Goal: Information Seeking & Learning: Learn about a topic

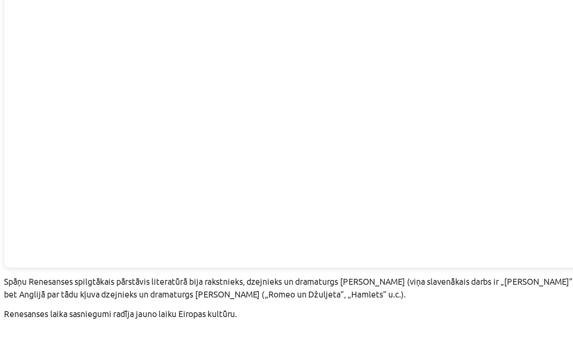
scroll to position [1742, 0]
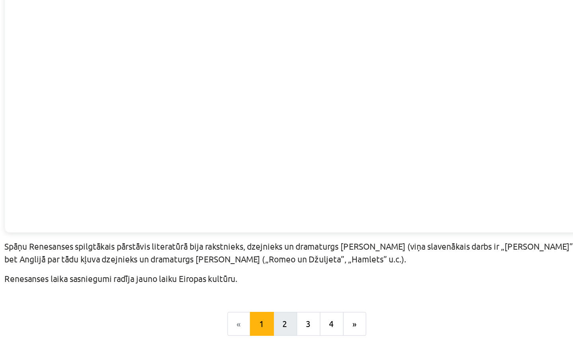
click at [274, 232] on button "2" at bounding box center [282, 240] width 16 height 16
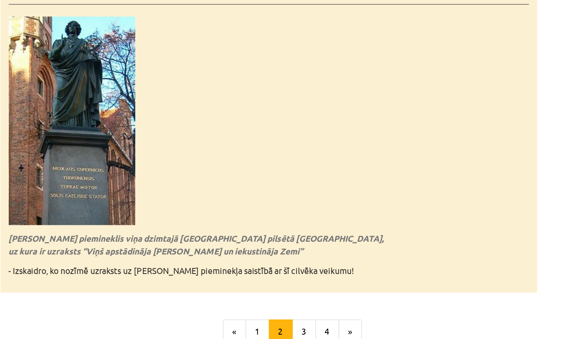
scroll to position [1770, 0]
click at [258, 214] on button "1" at bounding box center [266, 222] width 16 height 16
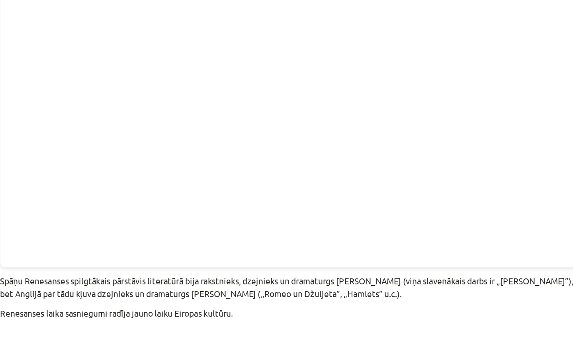
scroll to position [1742, 0]
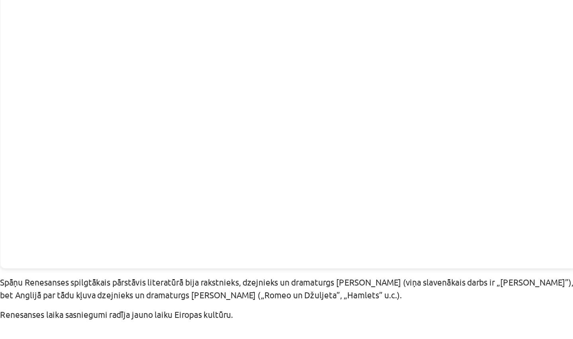
click at [274, 232] on button "2" at bounding box center [282, 240] width 16 height 16
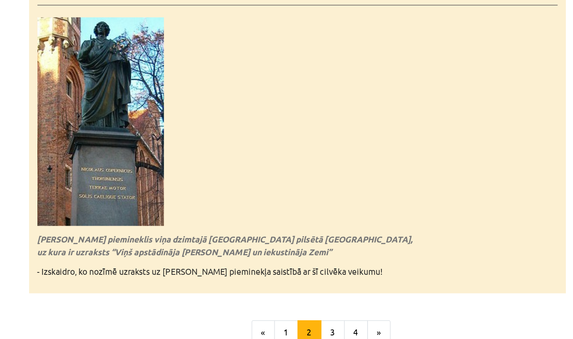
scroll to position [0, 0]
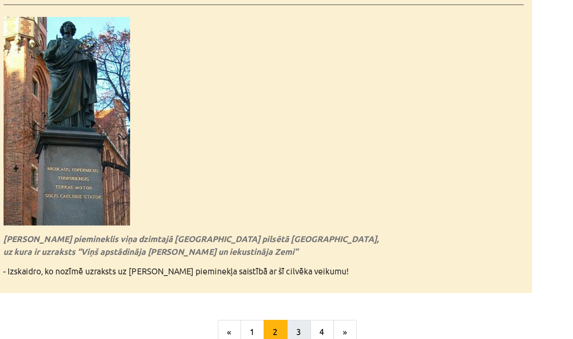
click at [289, 214] on button "3" at bounding box center [297, 222] width 16 height 16
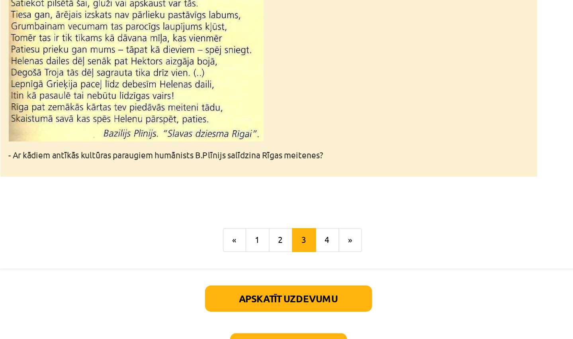
scroll to position [1228, 0]
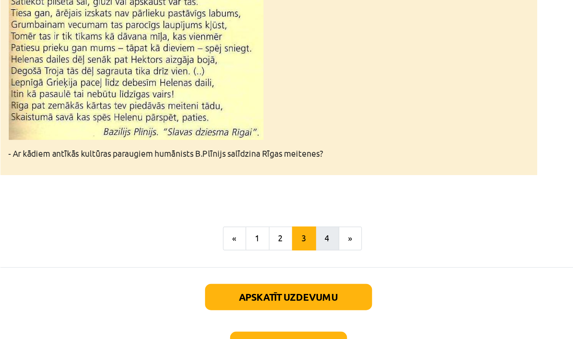
click at [305, 263] on button "4" at bounding box center [313, 271] width 16 height 16
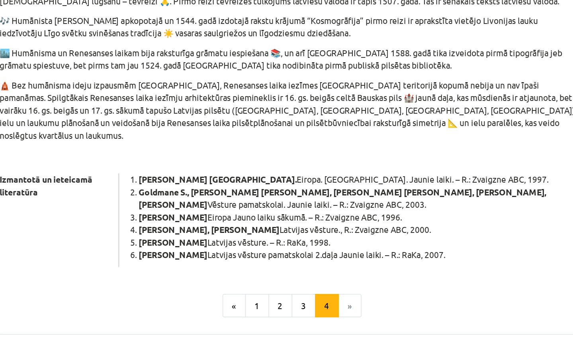
scroll to position [386, 0]
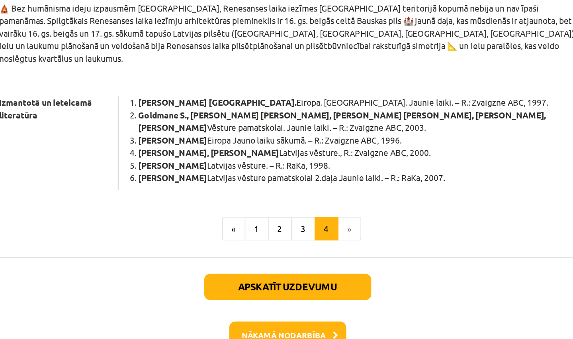
click at [248, 292] on button "Nākamā nodarbība" at bounding box center [287, 301] width 78 height 18
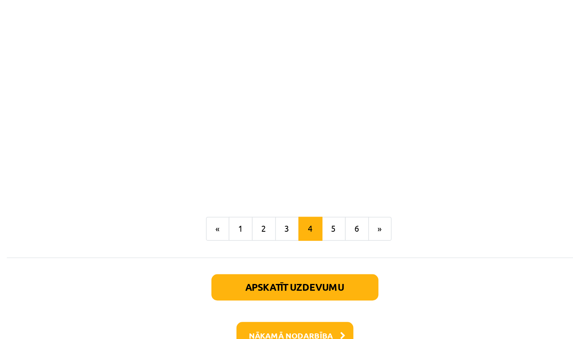
scroll to position [1399, 0]
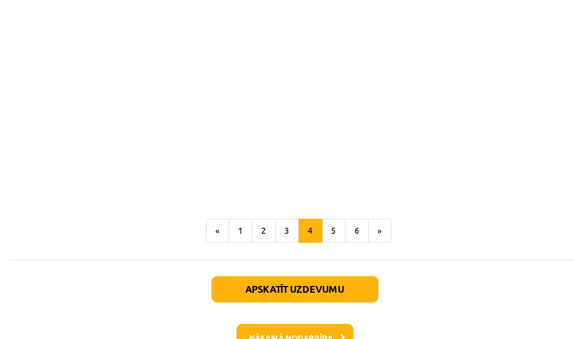
click at [231, 279] on button "Apskatīt uzdevumu" at bounding box center [287, 288] width 112 height 18
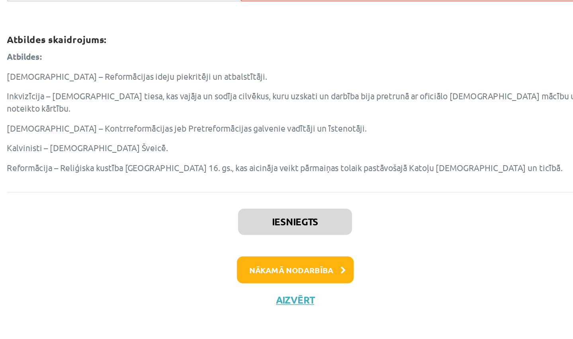
scroll to position [24, 0]
click at [248, 284] on button "Nākamā nodarbība" at bounding box center [287, 293] width 78 height 18
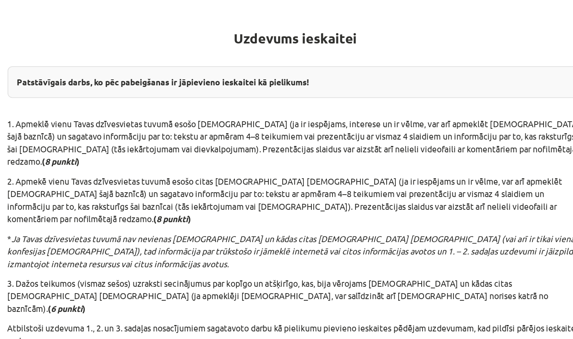
scroll to position [136, 0]
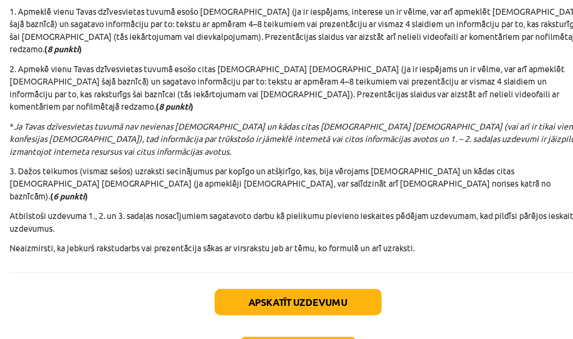
click at [231, 269] on button "Apskatīt uzdevumu" at bounding box center [287, 278] width 112 height 18
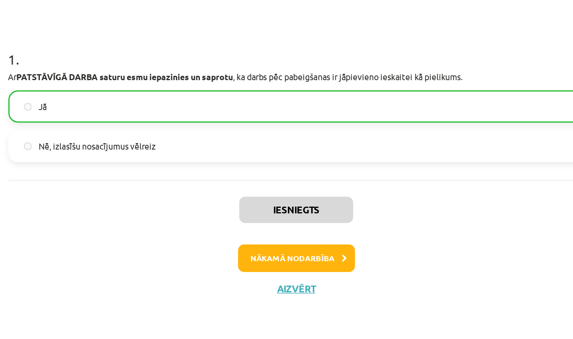
scroll to position [26, 0]
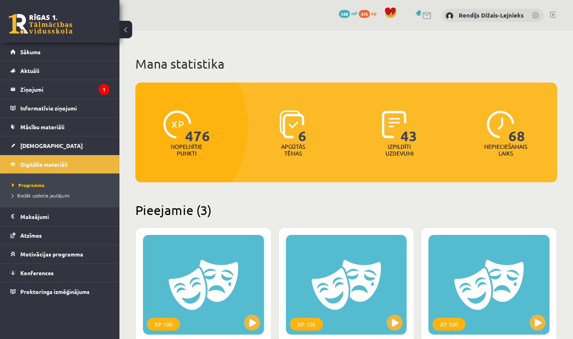
scroll to position [485, 0]
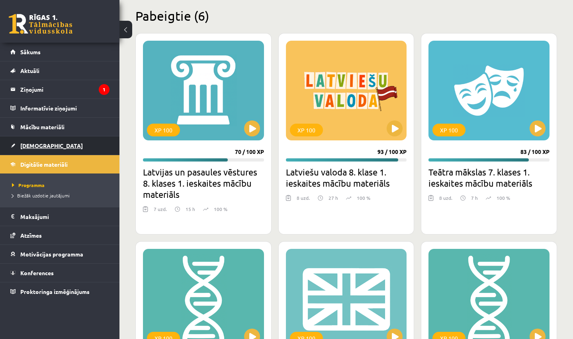
click at [41, 145] on span "[DEMOGRAPHIC_DATA]" at bounding box center [51, 145] width 63 height 7
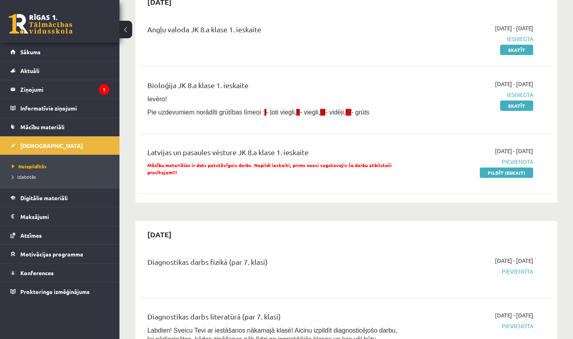
scroll to position [87, 0]
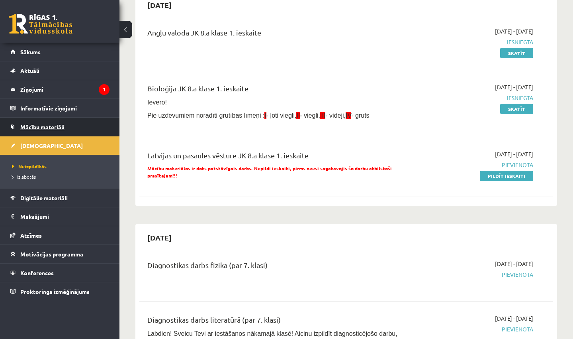
click at [56, 126] on span "Mācību materiāli" at bounding box center [42, 126] width 44 height 7
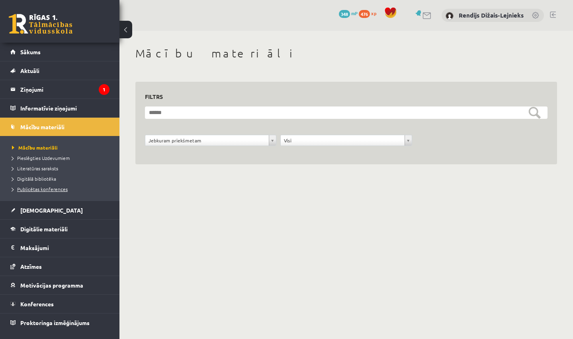
click at [24, 188] on span "Publicētas konferences" at bounding box center [40, 189] width 56 height 6
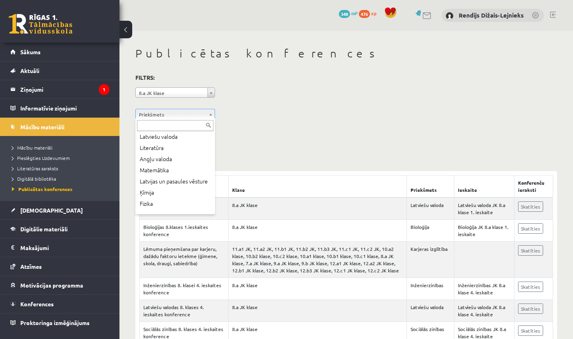
scroll to position [36, 0]
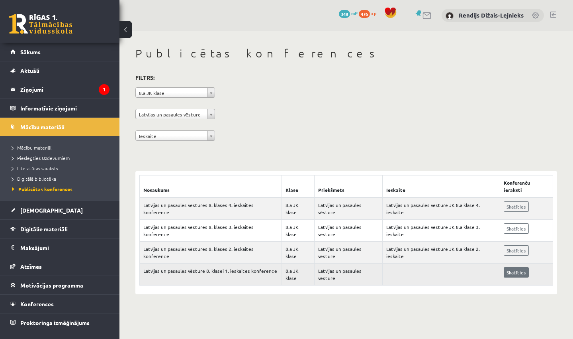
click at [511, 267] on link "Skatīties" at bounding box center [516, 272] width 25 height 10
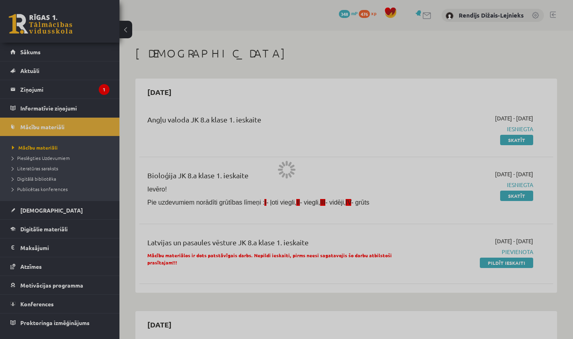
scroll to position [485, 0]
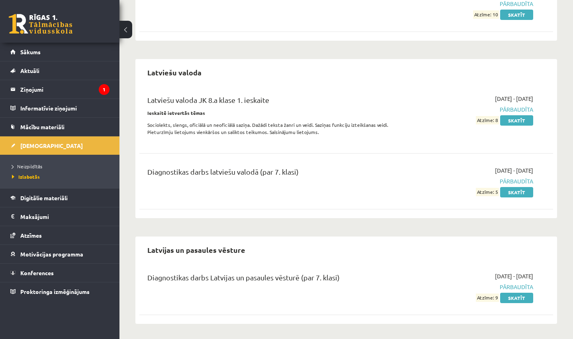
scroll to position [353, 0]
click at [514, 297] on link "Skatīt" at bounding box center [516, 298] width 33 height 10
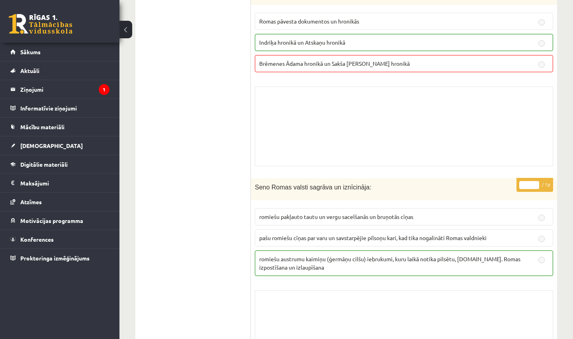
scroll to position [5739, 0]
click at [29, 146] on span "[DEMOGRAPHIC_DATA]" at bounding box center [51, 145] width 63 height 7
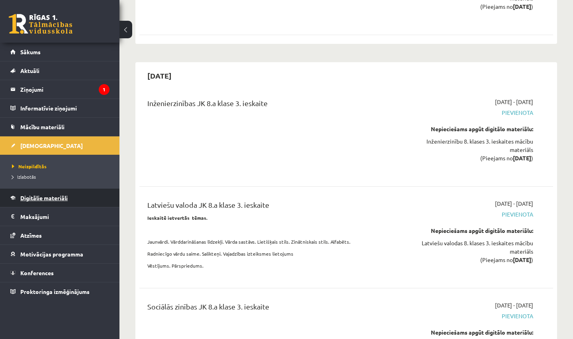
click at [27, 200] on span "Digitālie materiāli" at bounding box center [43, 197] width 47 height 7
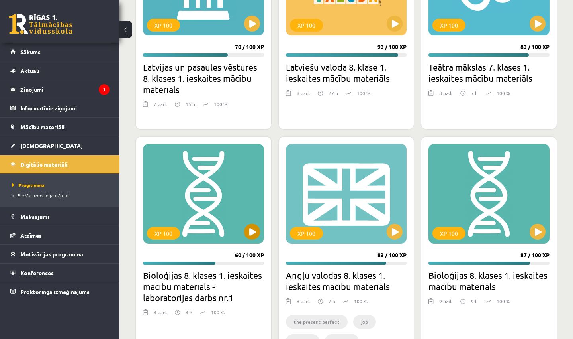
scroll to position [582, 0]
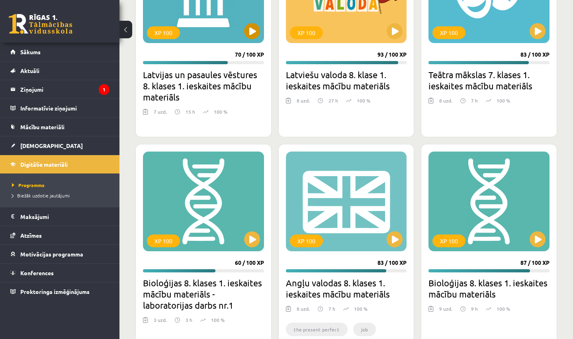
click at [254, 30] on button at bounding box center [252, 31] width 16 height 16
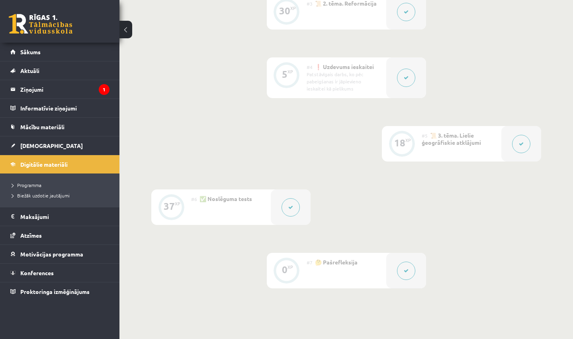
scroll to position [342, 0]
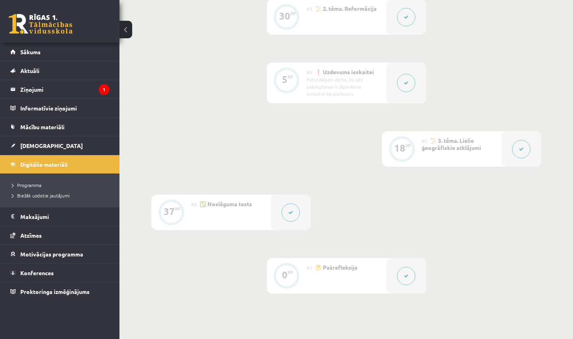
click at [407, 81] on icon at bounding box center [406, 82] width 5 height 5
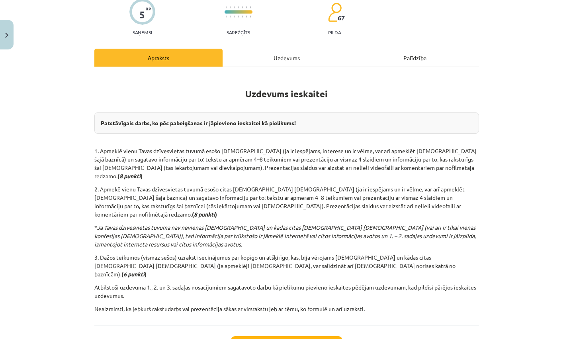
scroll to position [71, 0]
